Goal: Information Seeking & Learning: Find specific page/section

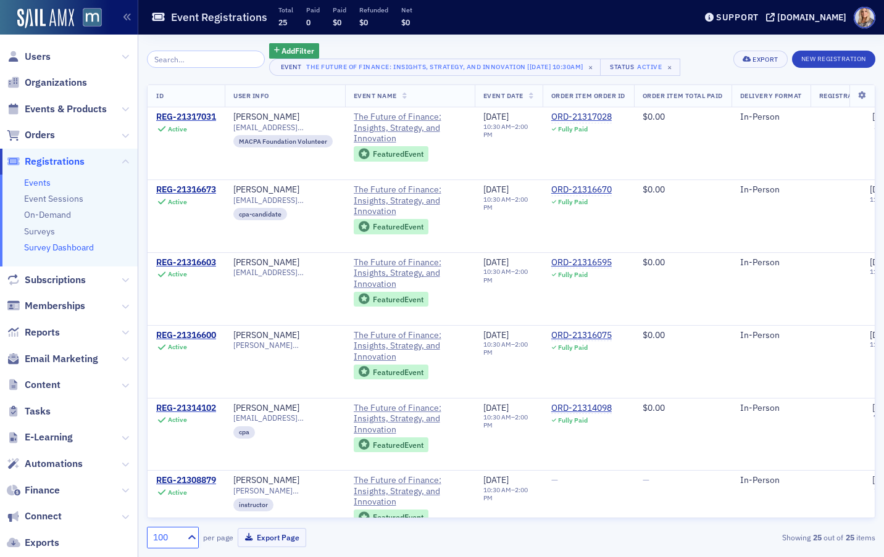
scroll to position [101, 0]
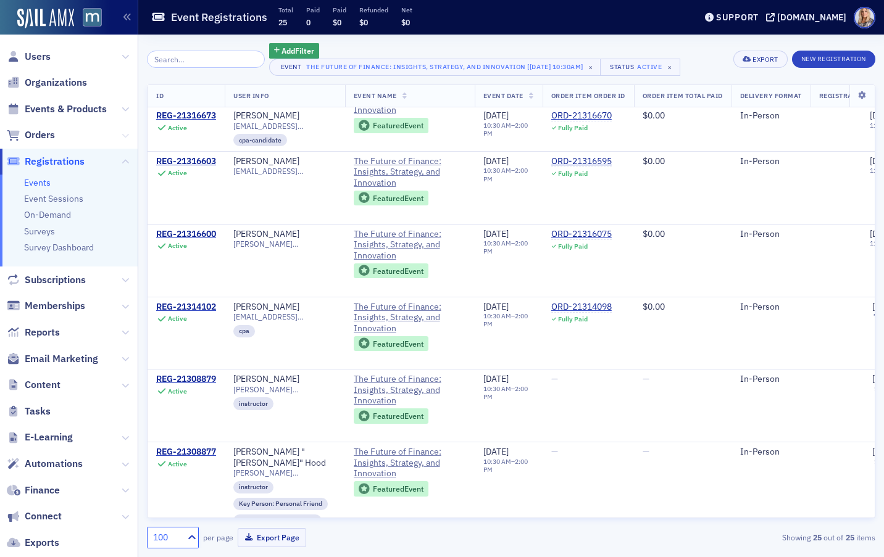
click at [125, 133] on icon at bounding box center [125, 135] width 7 height 7
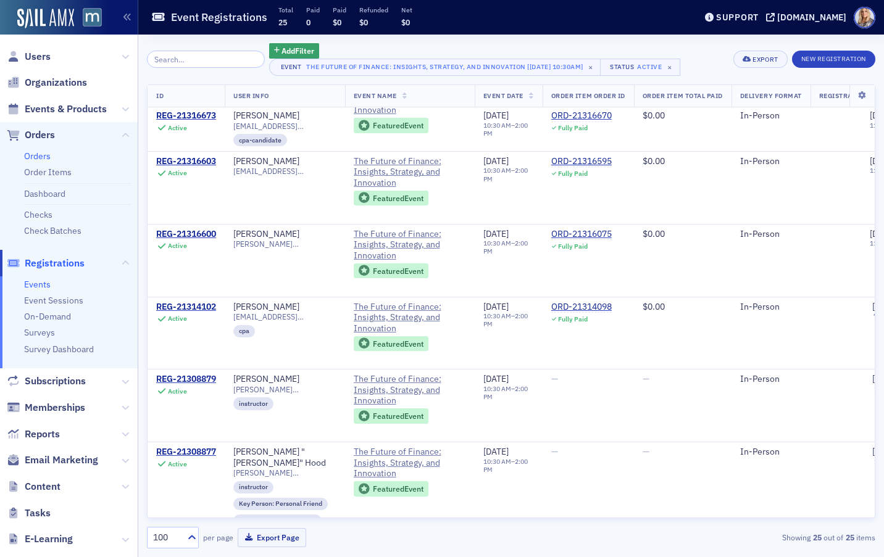
click at [41, 155] on link "Orders" at bounding box center [37, 156] width 27 height 11
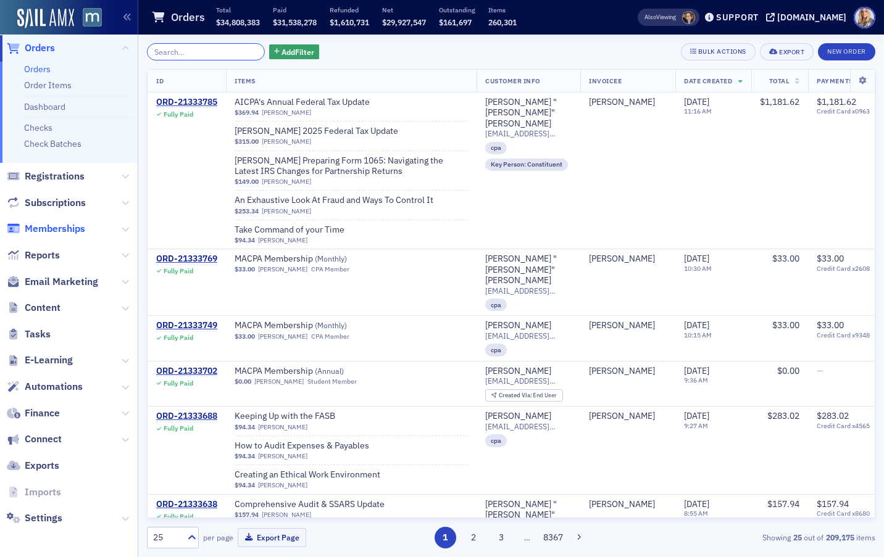
scroll to position [87, 0]
click at [126, 280] on icon at bounding box center [125, 281] width 7 height 7
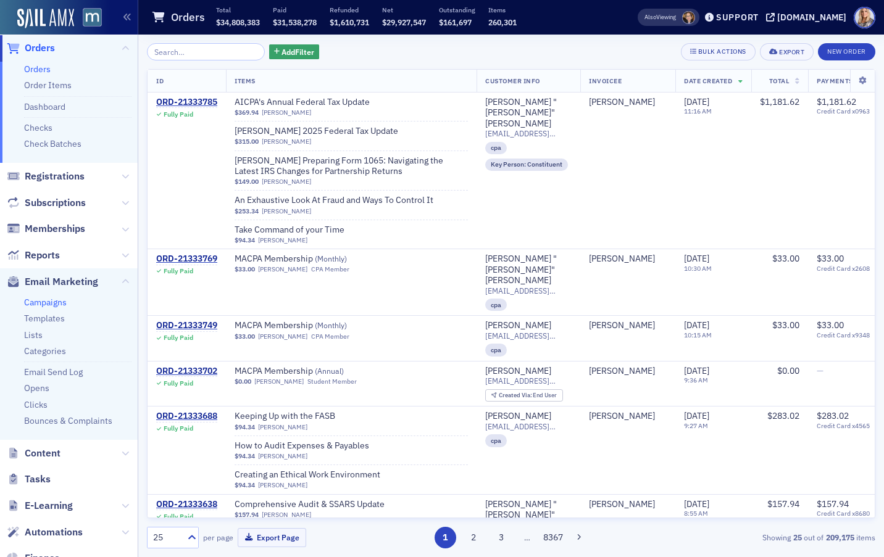
click at [59, 303] on link "Campaigns" at bounding box center [45, 302] width 43 height 11
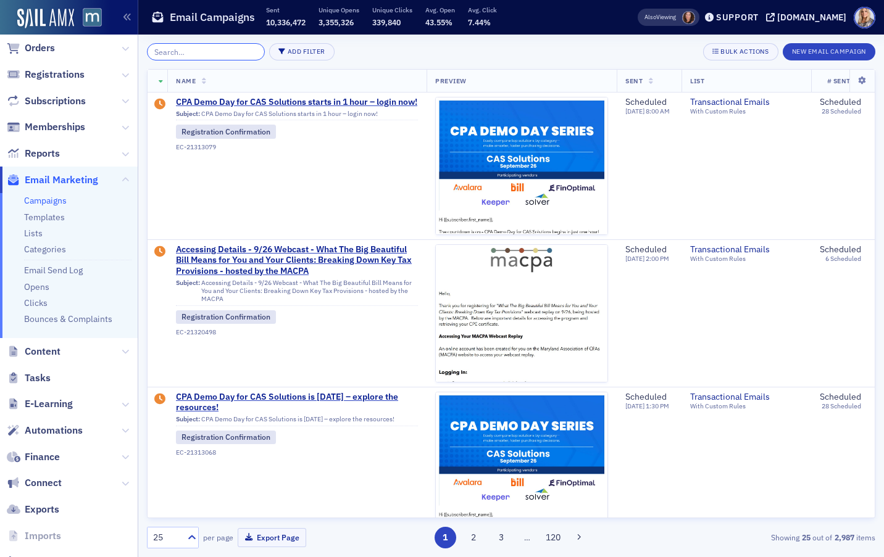
click at [169, 55] on input "search" at bounding box center [206, 51] width 118 height 17
paste input "emerging pros"
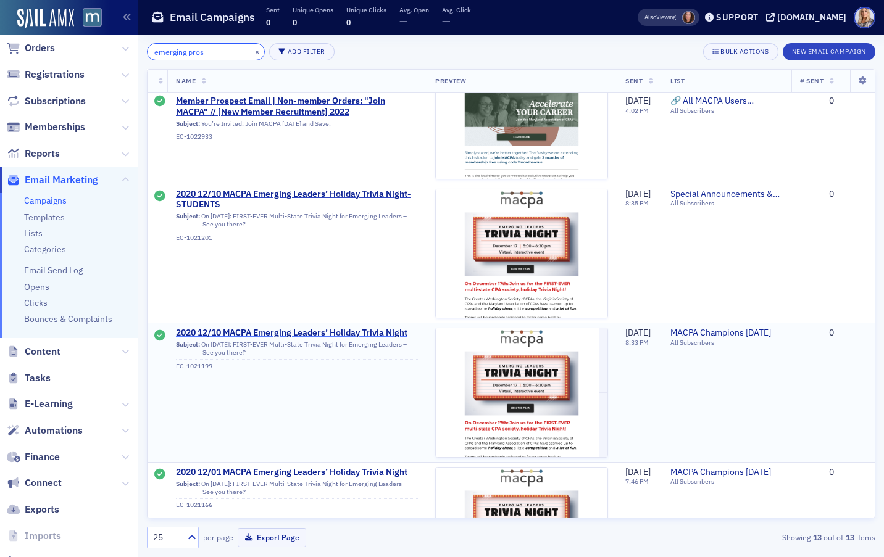
scroll to position [1306, 0]
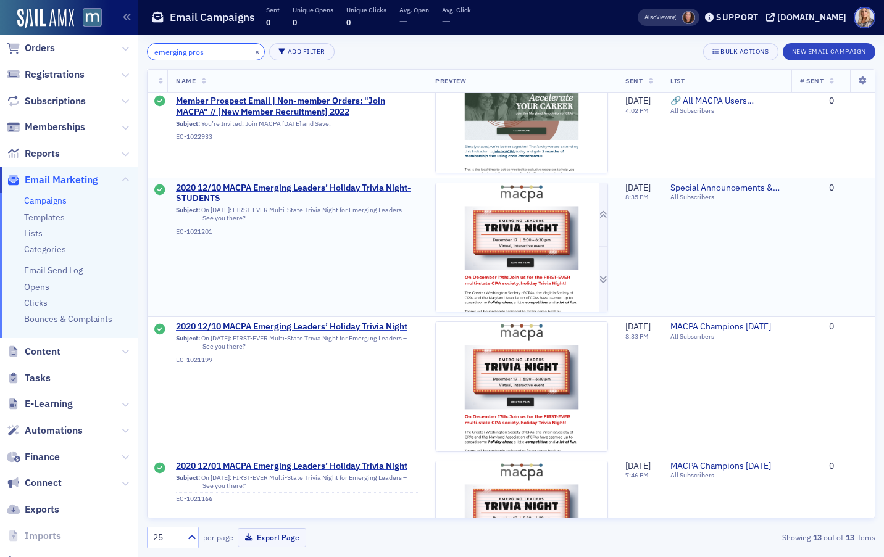
type input "emerging pros"
click at [509, 290] on img at bounding box center [522, 247] width 172 height 129
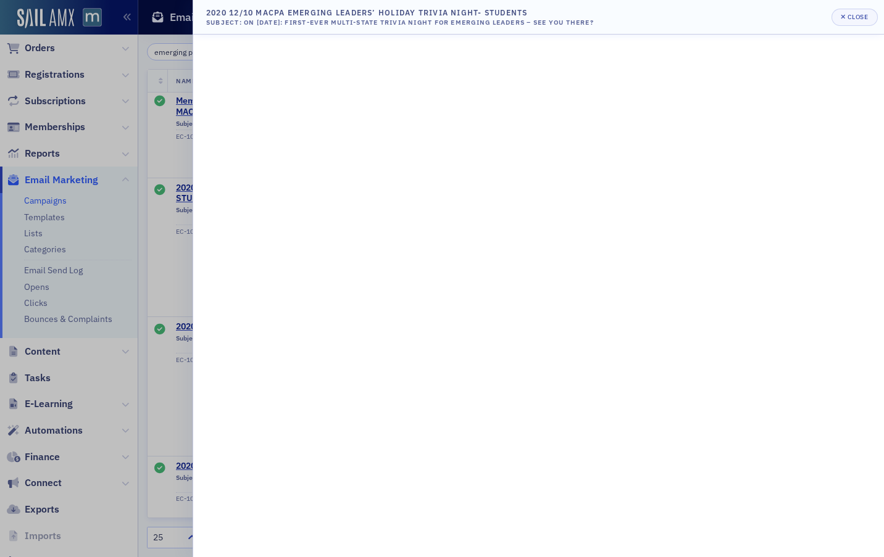
click at [111, 30] on div at bounding box center [442, 278] width 884 height 557
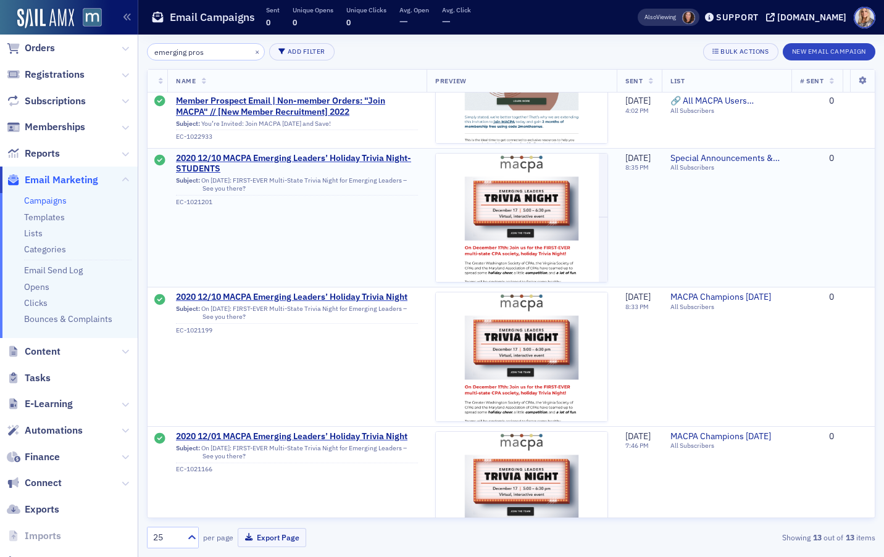
scroll to position [1383, 0]
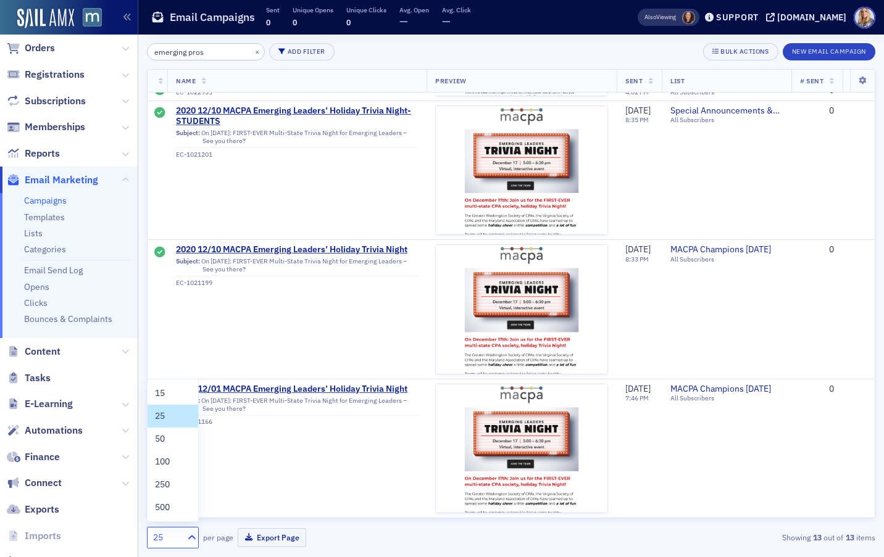
click at [190, 536] on icon at bounding box center [192, 538] width 12 height 12
click at [157, 440] on span "50" at bounding box center [160, 439] width 10 height 13
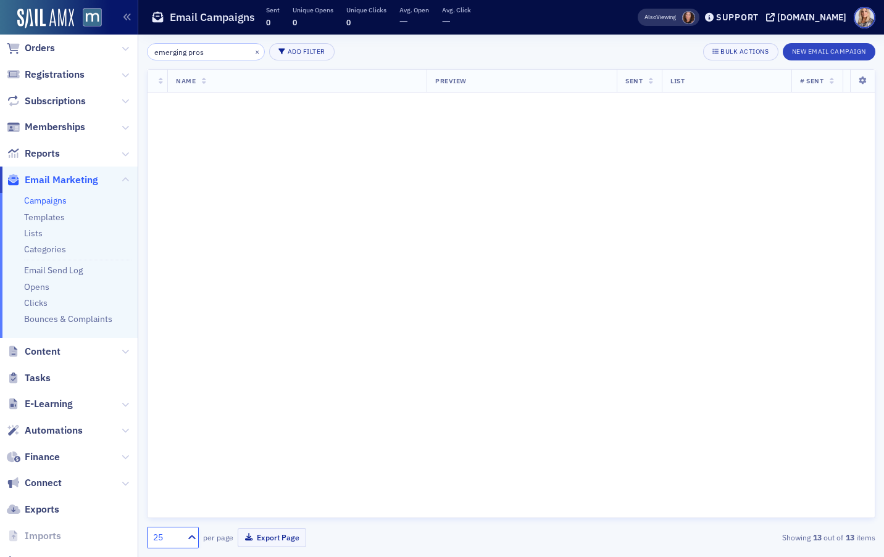
scroll to position [0, 0]
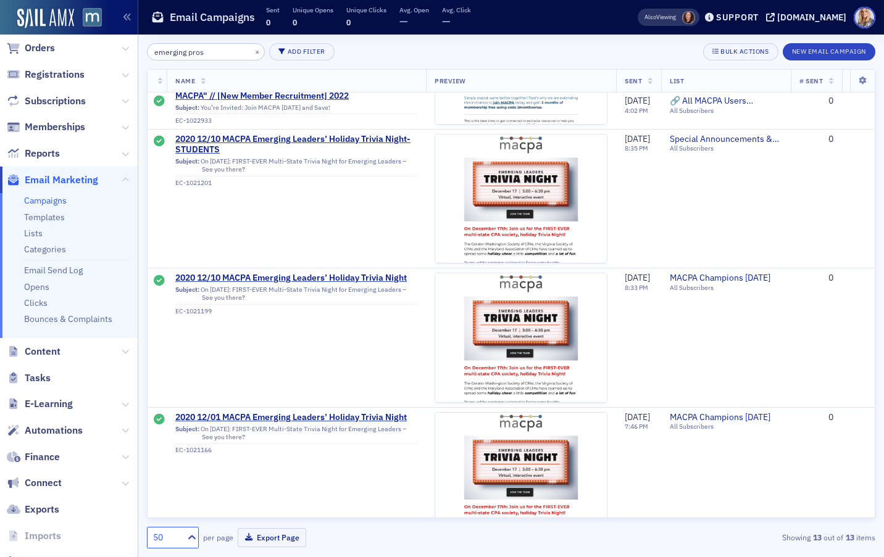
scroll to position [1383, 1]
